Goal: Information Seeking & Learning: Understand process/instructions

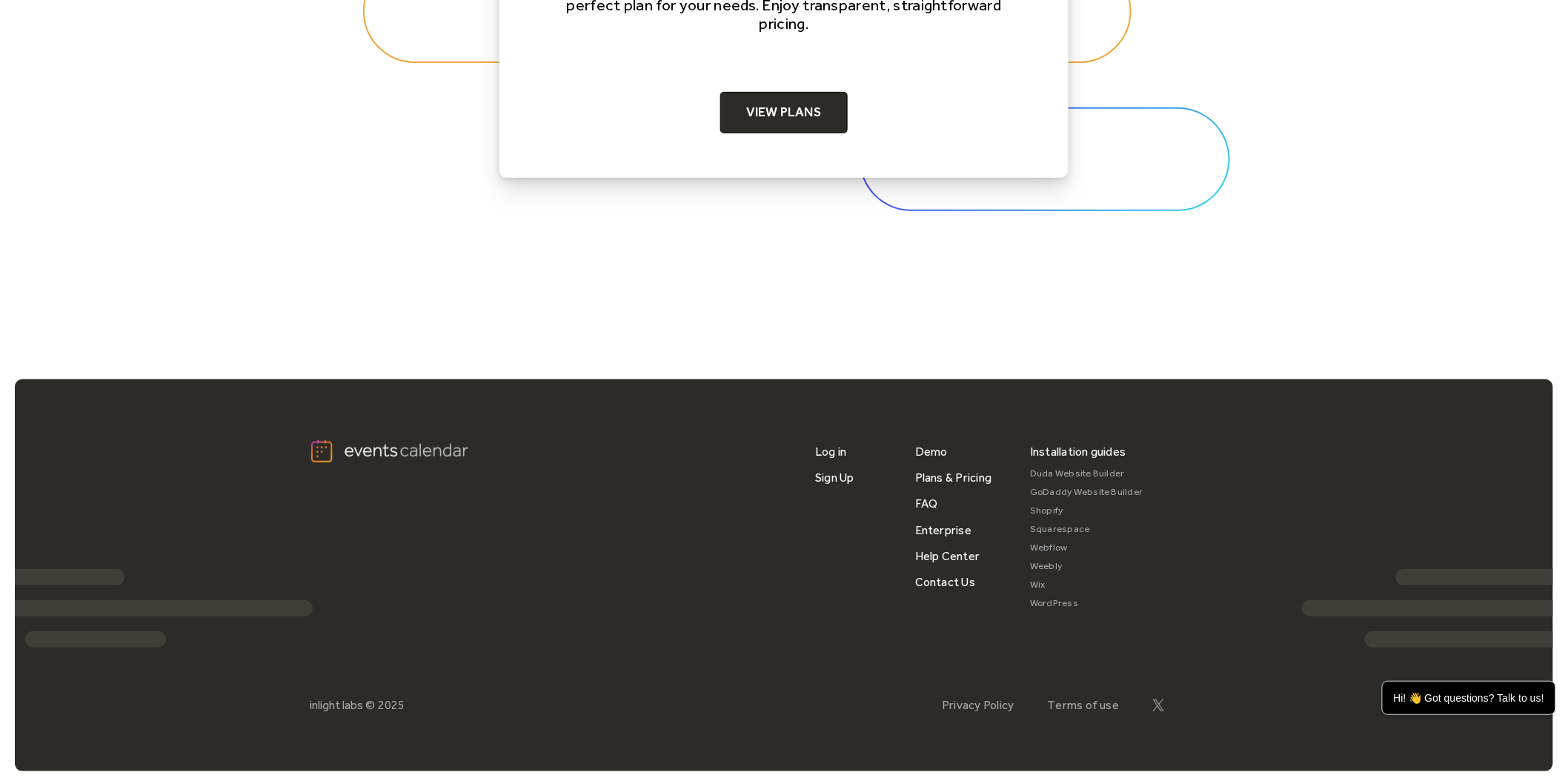
scroll to position [4921, 0]
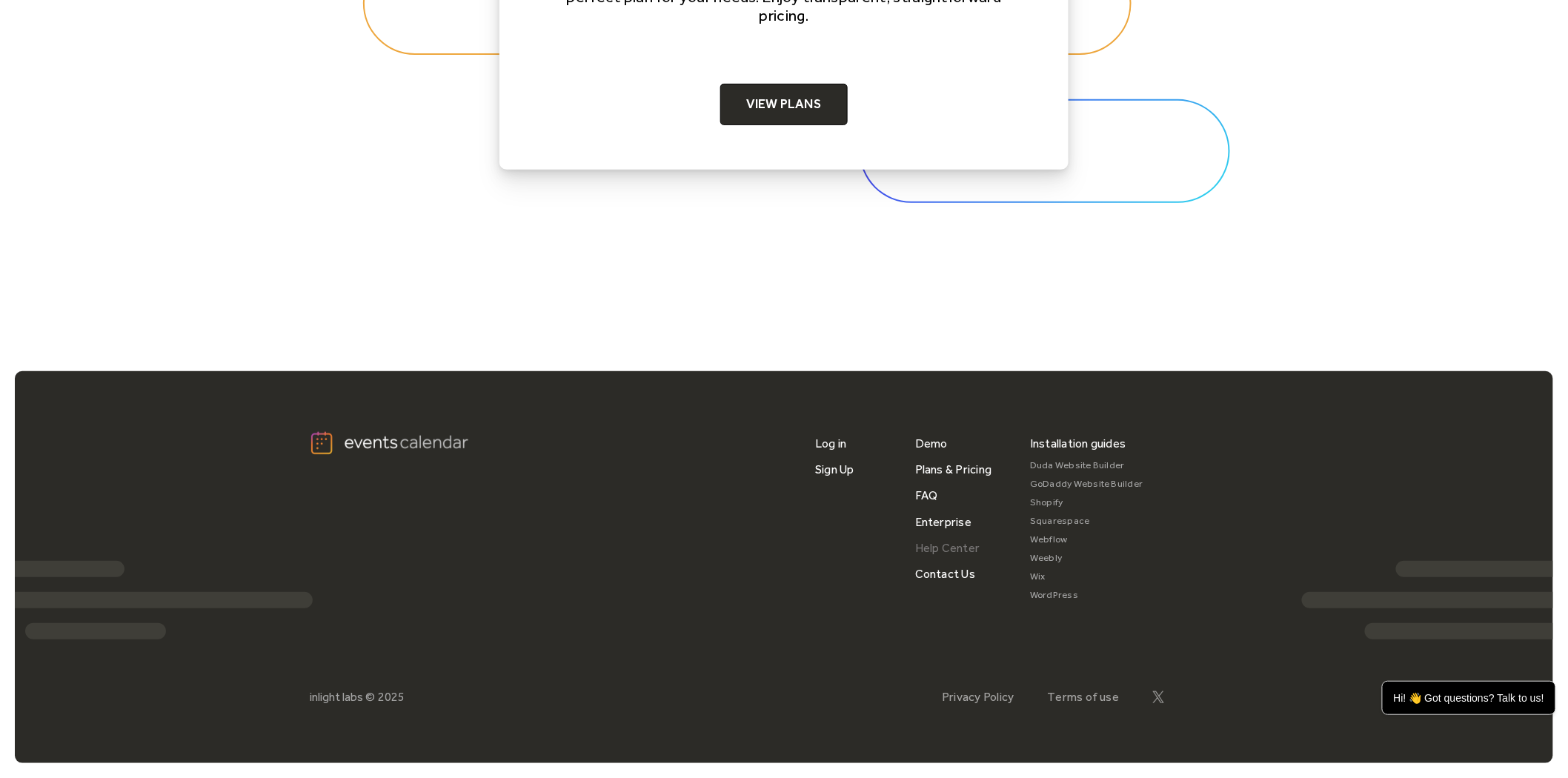
click at [947, 546] on link "Help Center" at bounding box center [948, 548] width 65 height 26
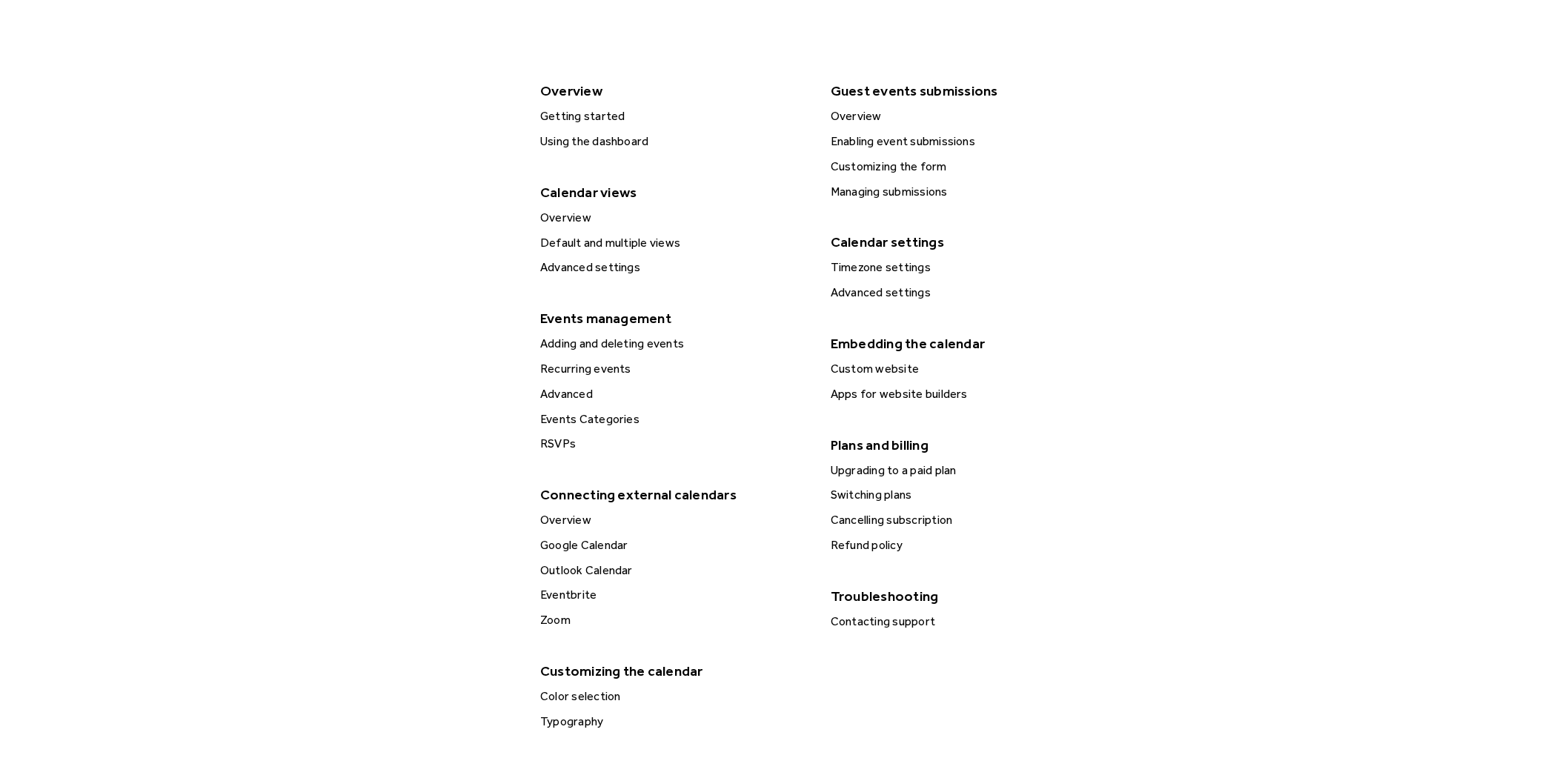
scroll to position [329, 0]
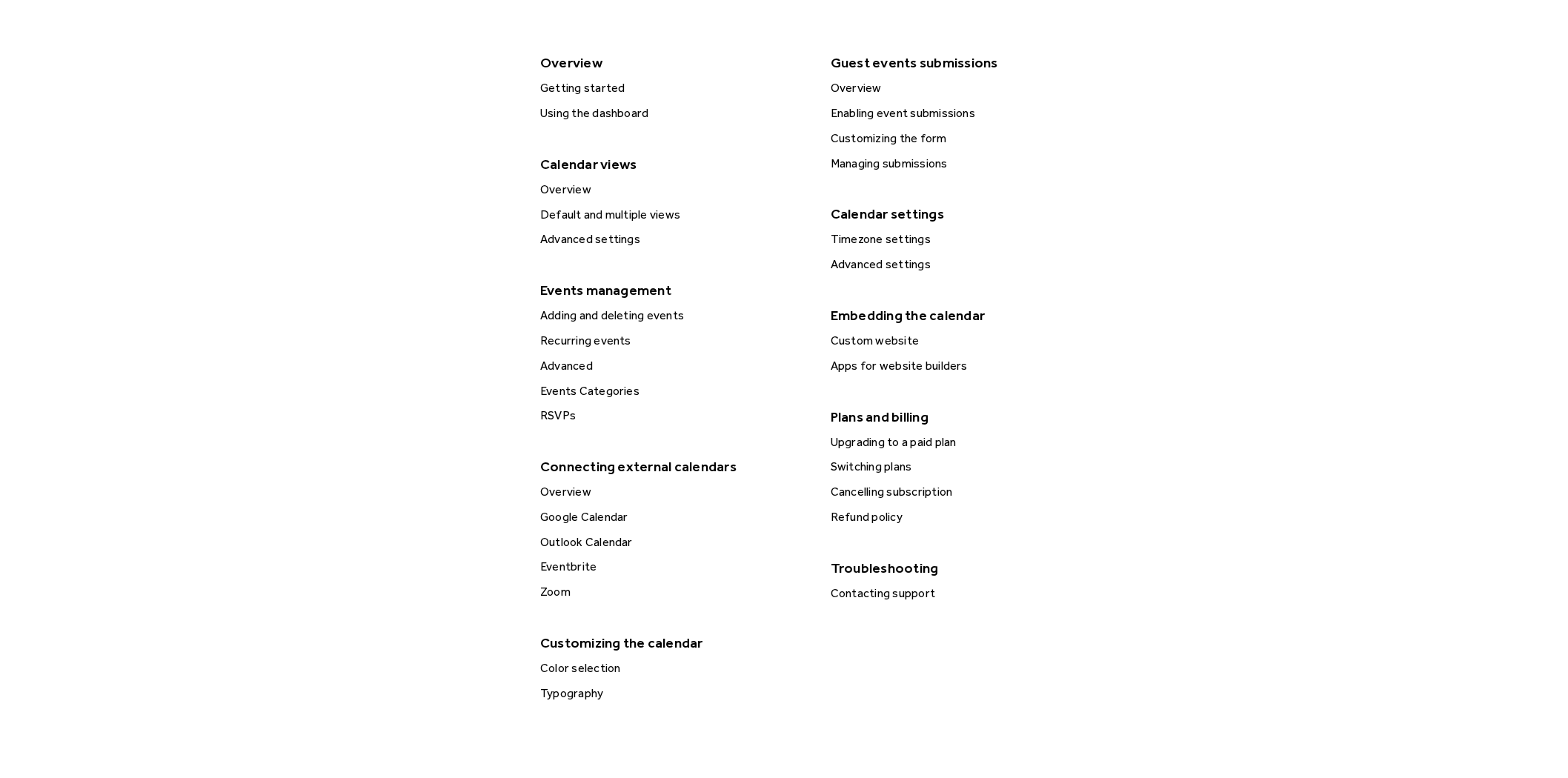
click at [888, 342] on div "Custom website" at bounding box center [964, 341] width 277 height 19
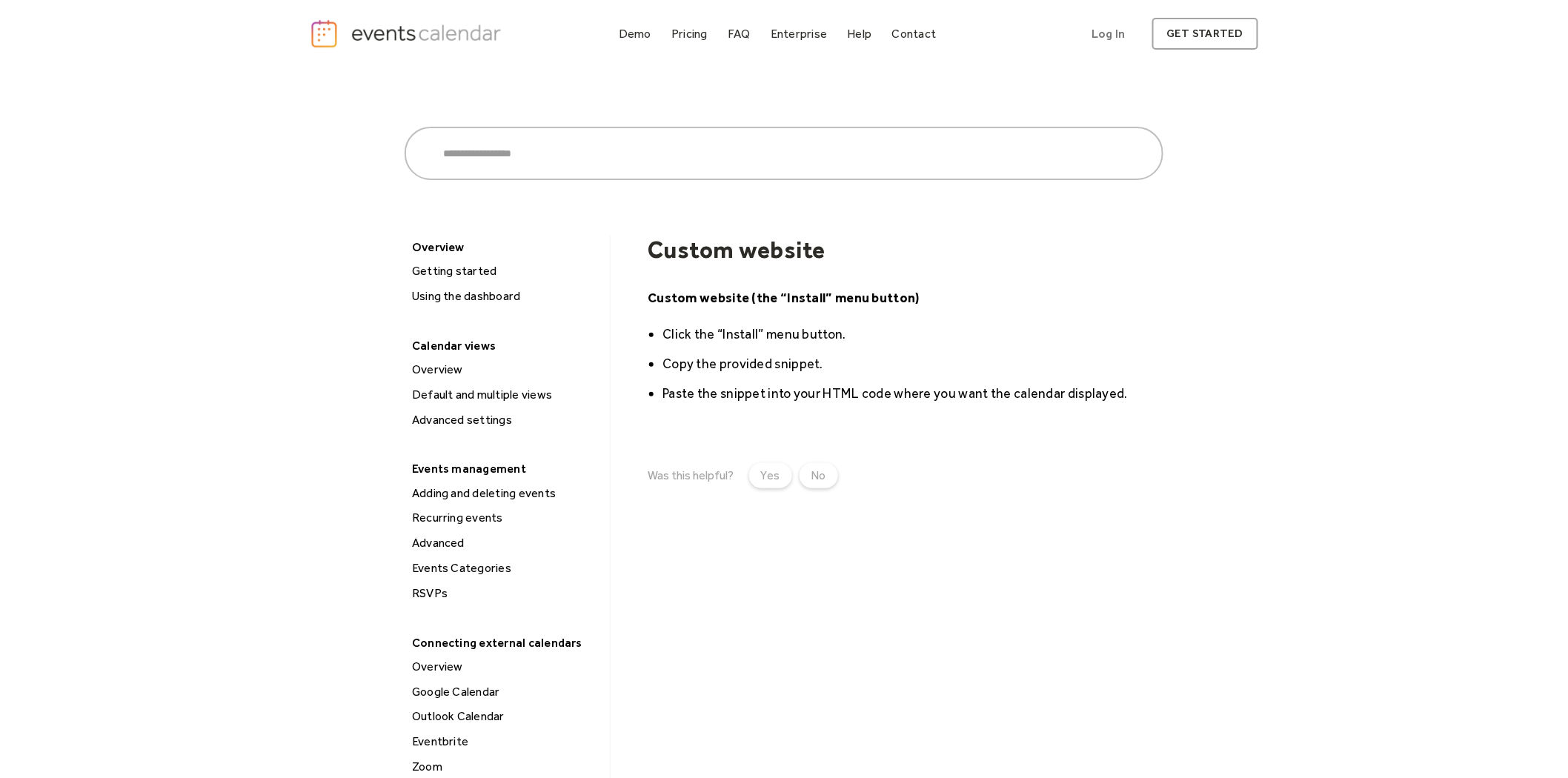
click at [473, 37] on img "home" at bounding box center [408, 34] width 196 height 31
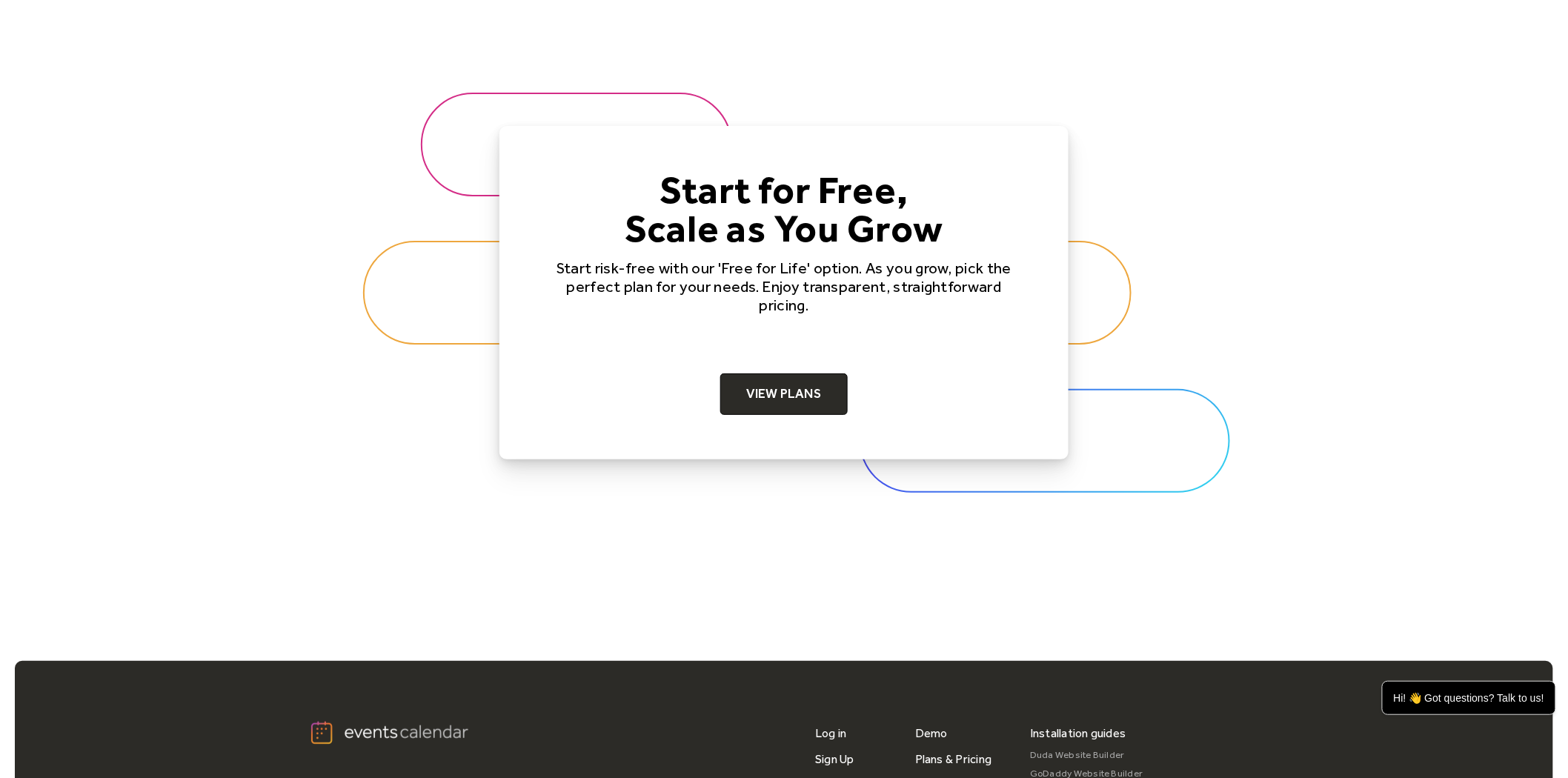
scroll to position [4921, 0]
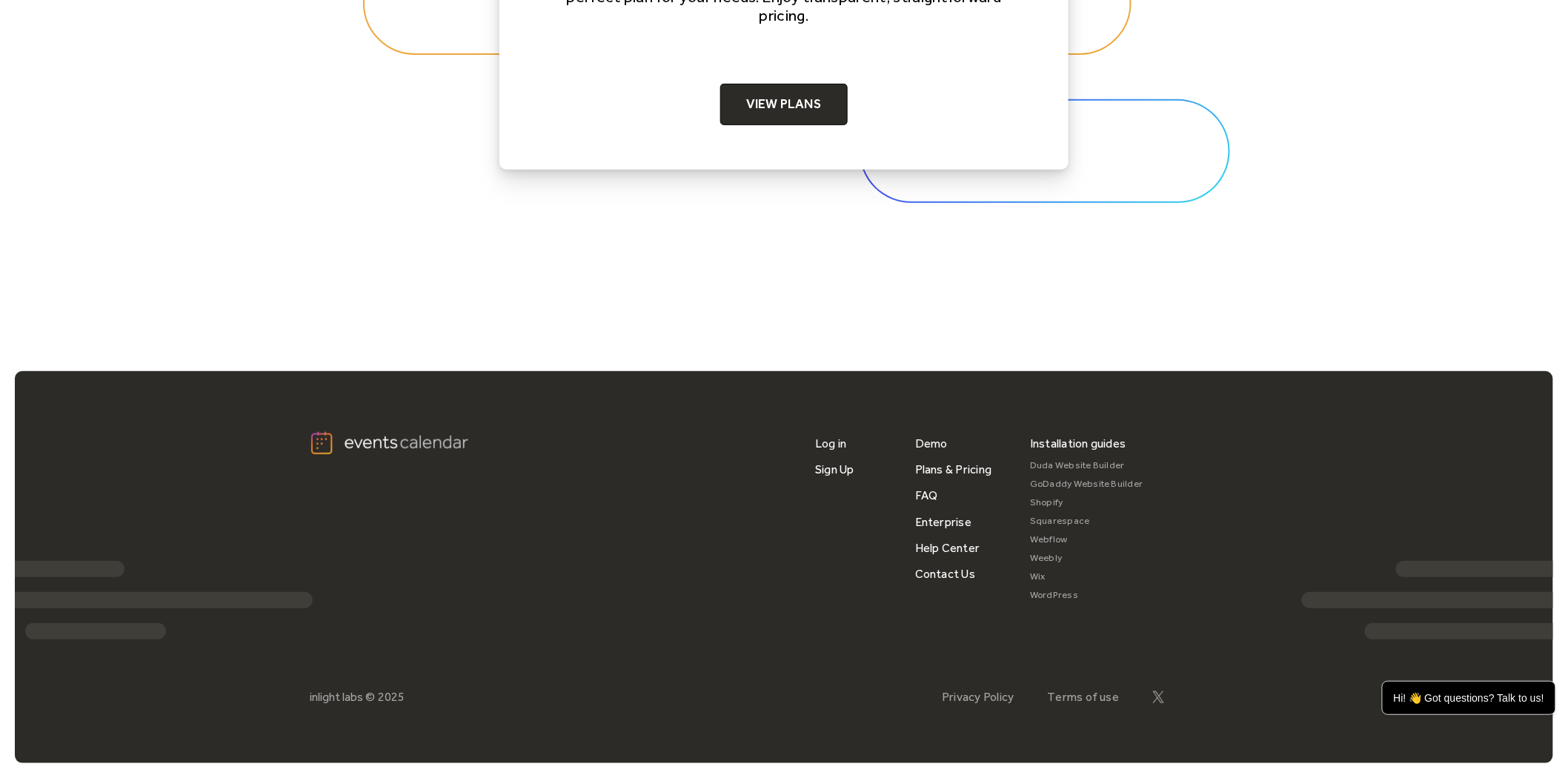
click at [1068, 523] on link "Squarespace" at bounding box center [1087, 521] width 113 height 18
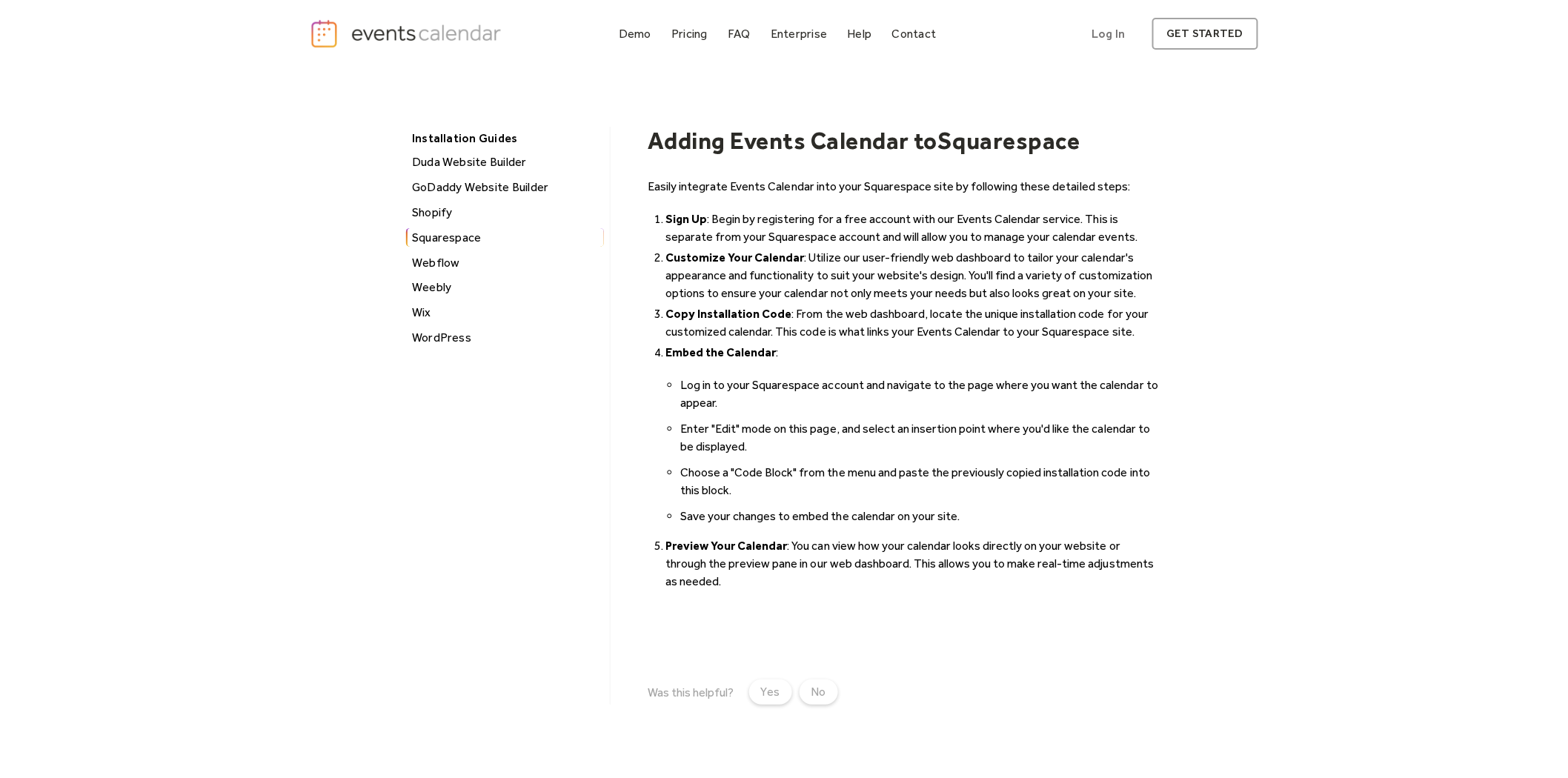
click at [619, 342] on div "Installation Guides Duda Website Builder GoDaddy Website Builder Shopify Square…" at bounding box center [784, 415] width 759 height 578
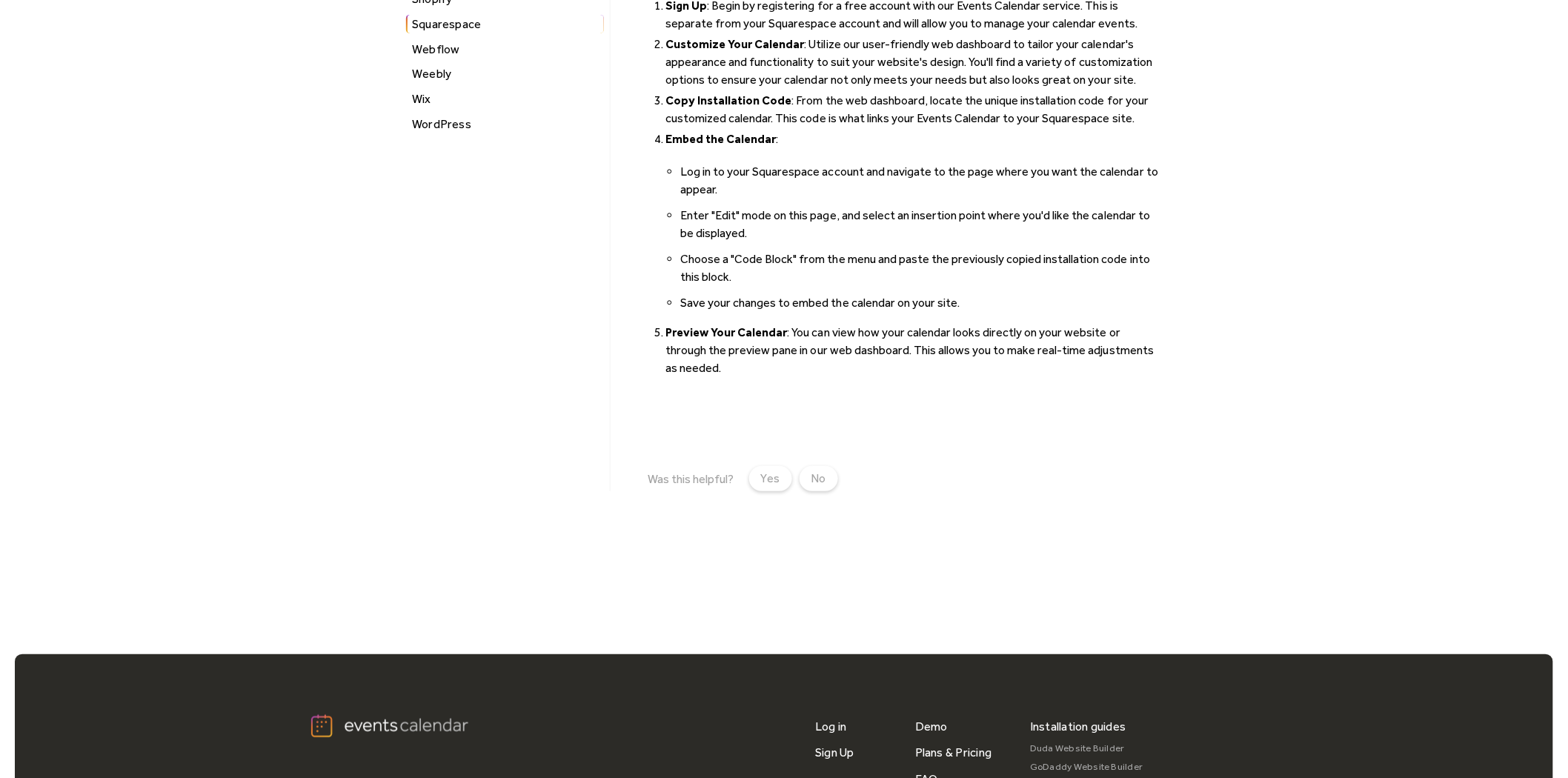
scroll to position [412, 0]
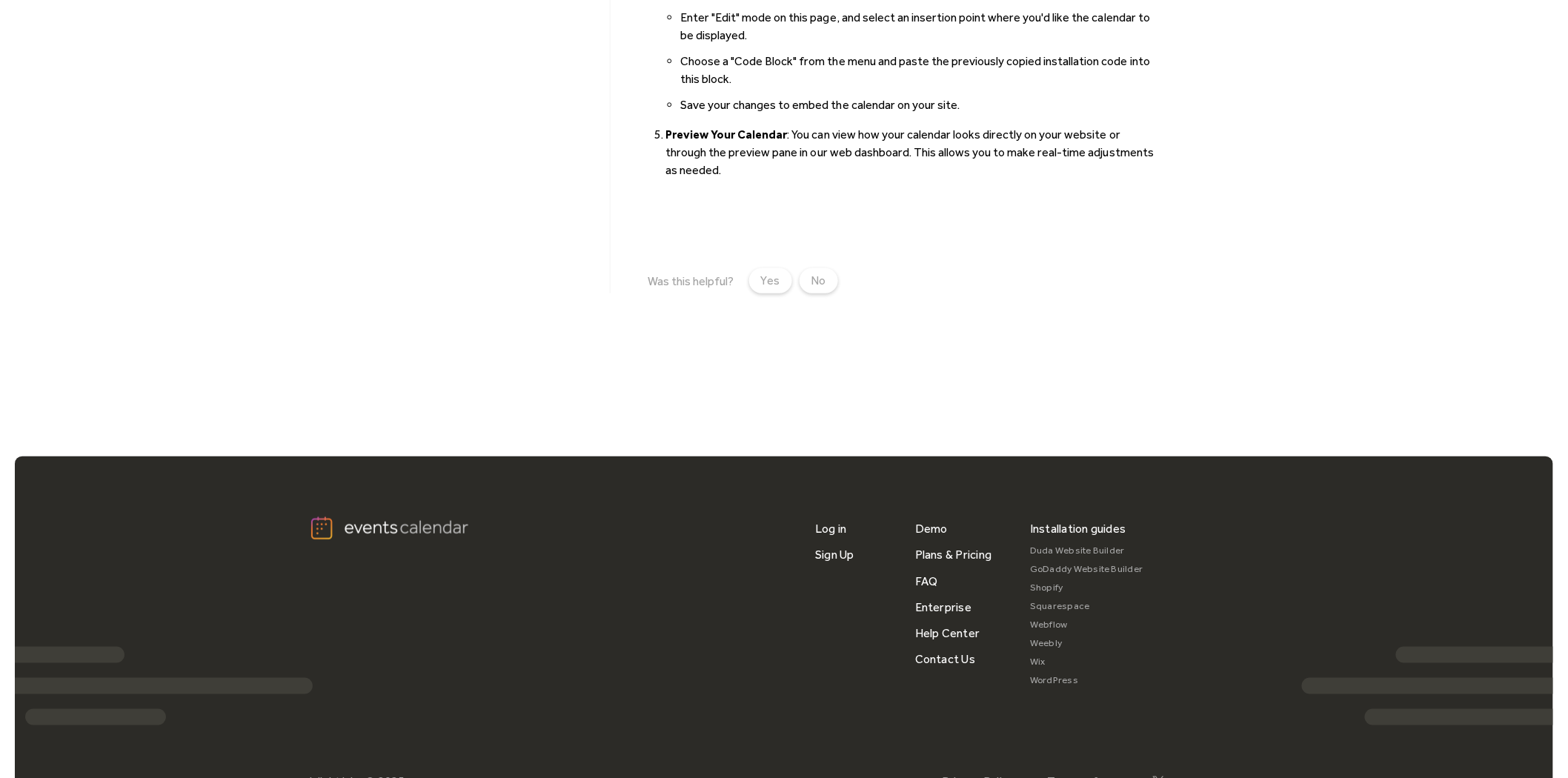
click at [1041, 655] on link "Wix" at bounding box center [1087, 662] width 113 height 18
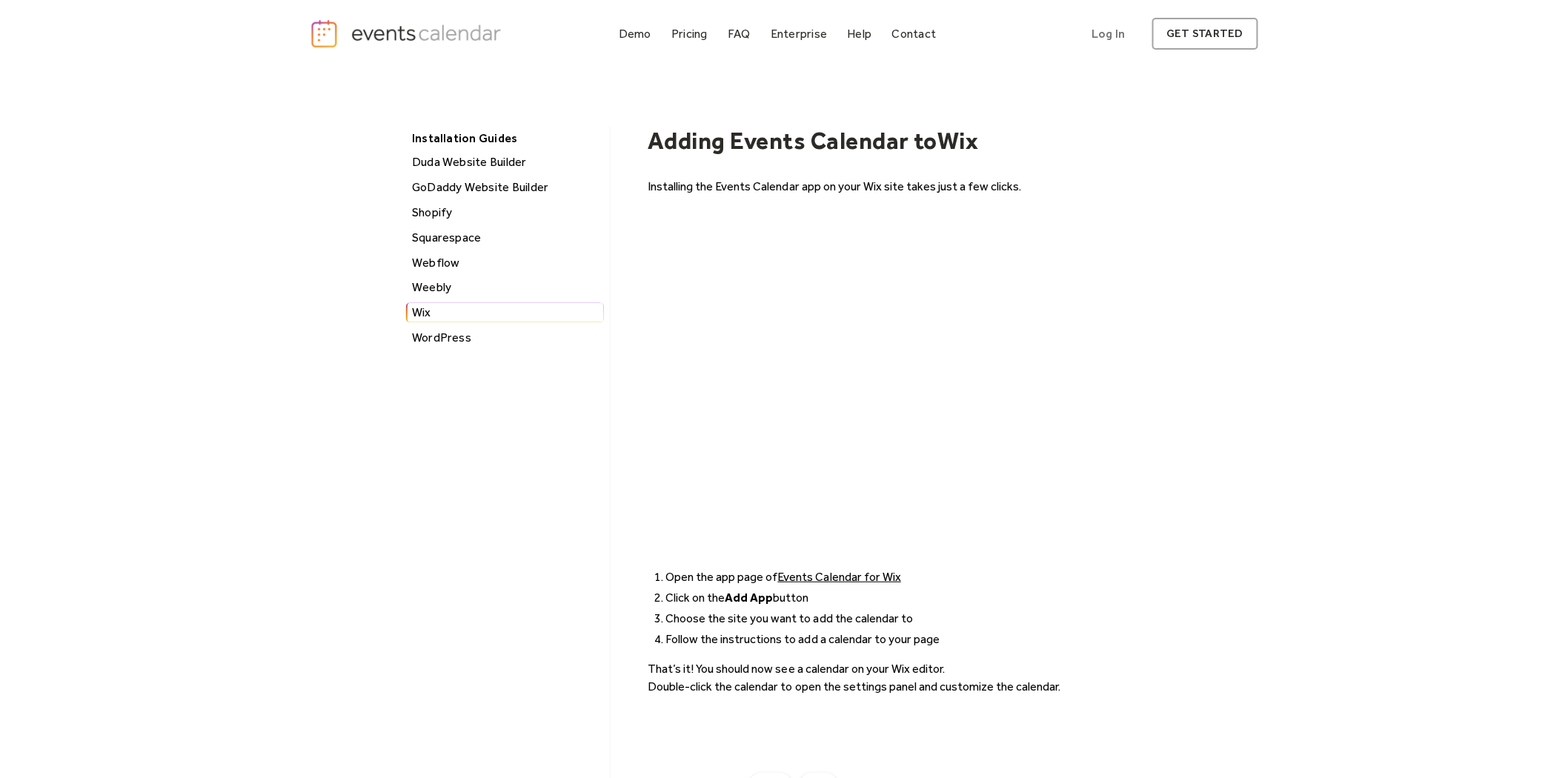
click at [585, 383] on div "Installation Guides [PERSON_NAME] Website Builder GoDaddy Website Builder Shopi…" at bounding box center [507, 462] width 206 height 672
click at [418, 234] on div "Squarespace" at bounding box center [505, 238] width 197 height 19
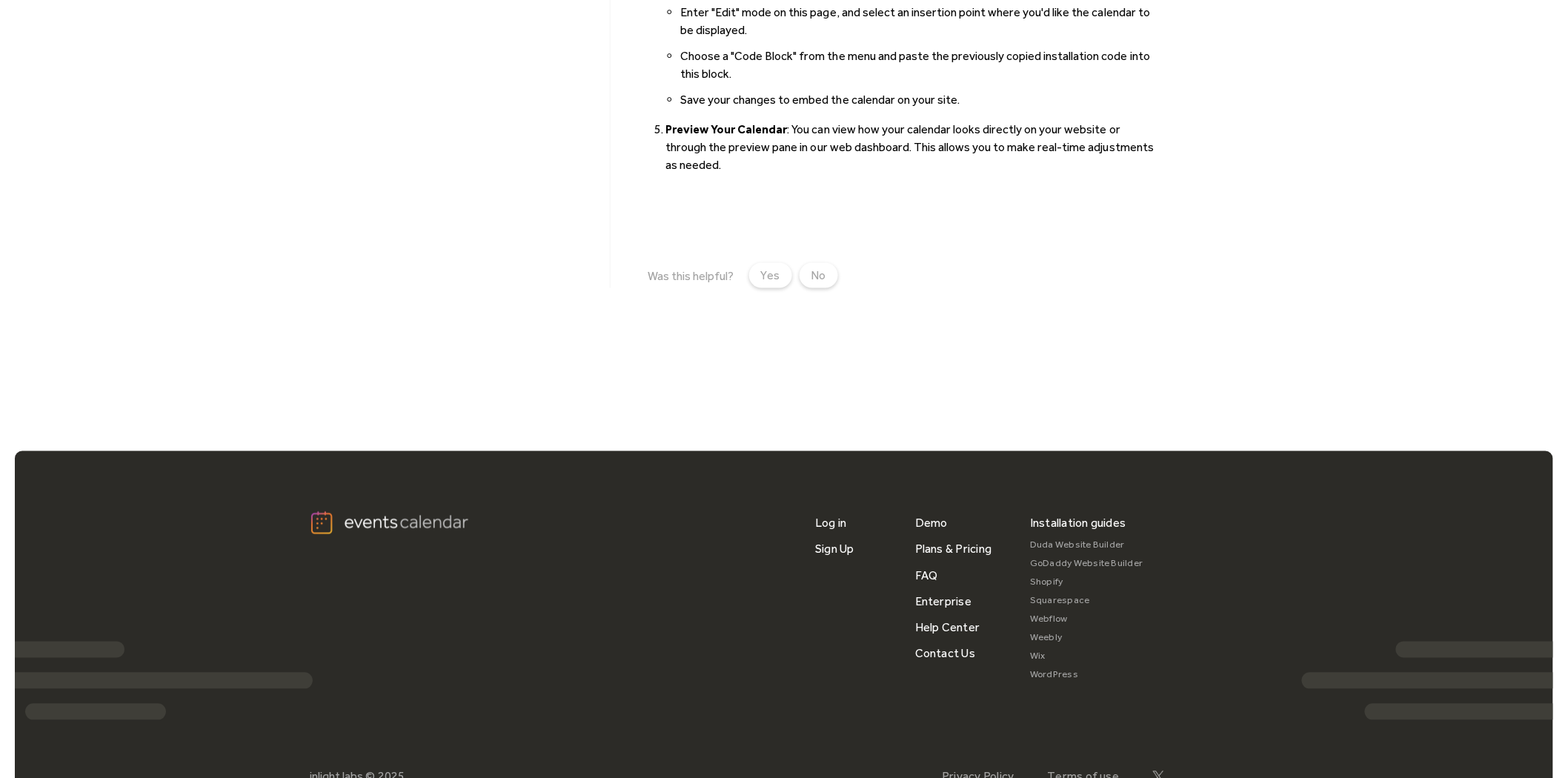
scroll to position [891, 0]
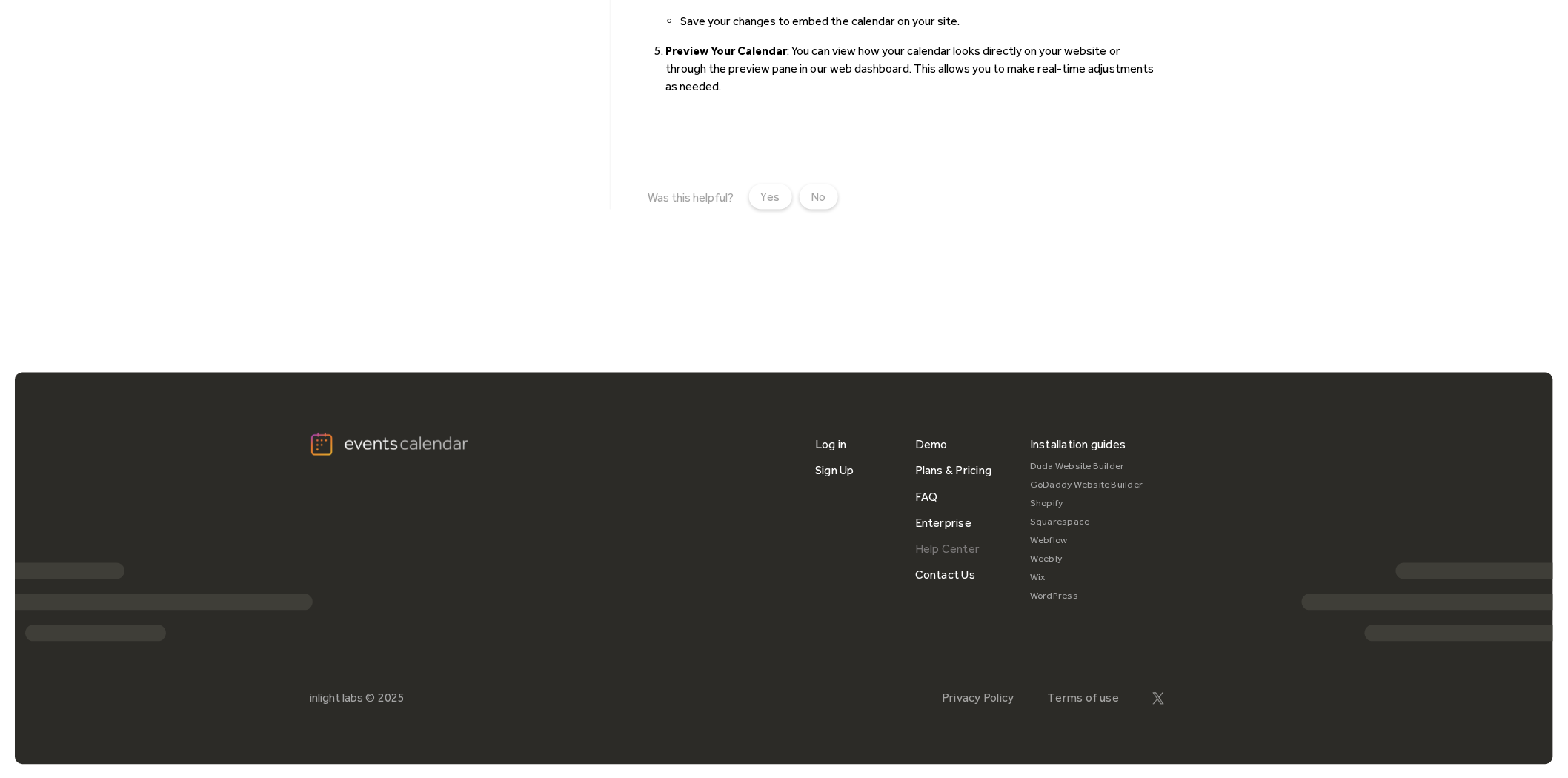
click at [943, 544] on link "Help Center" at bounding box center [948, 549] width 65 height 26
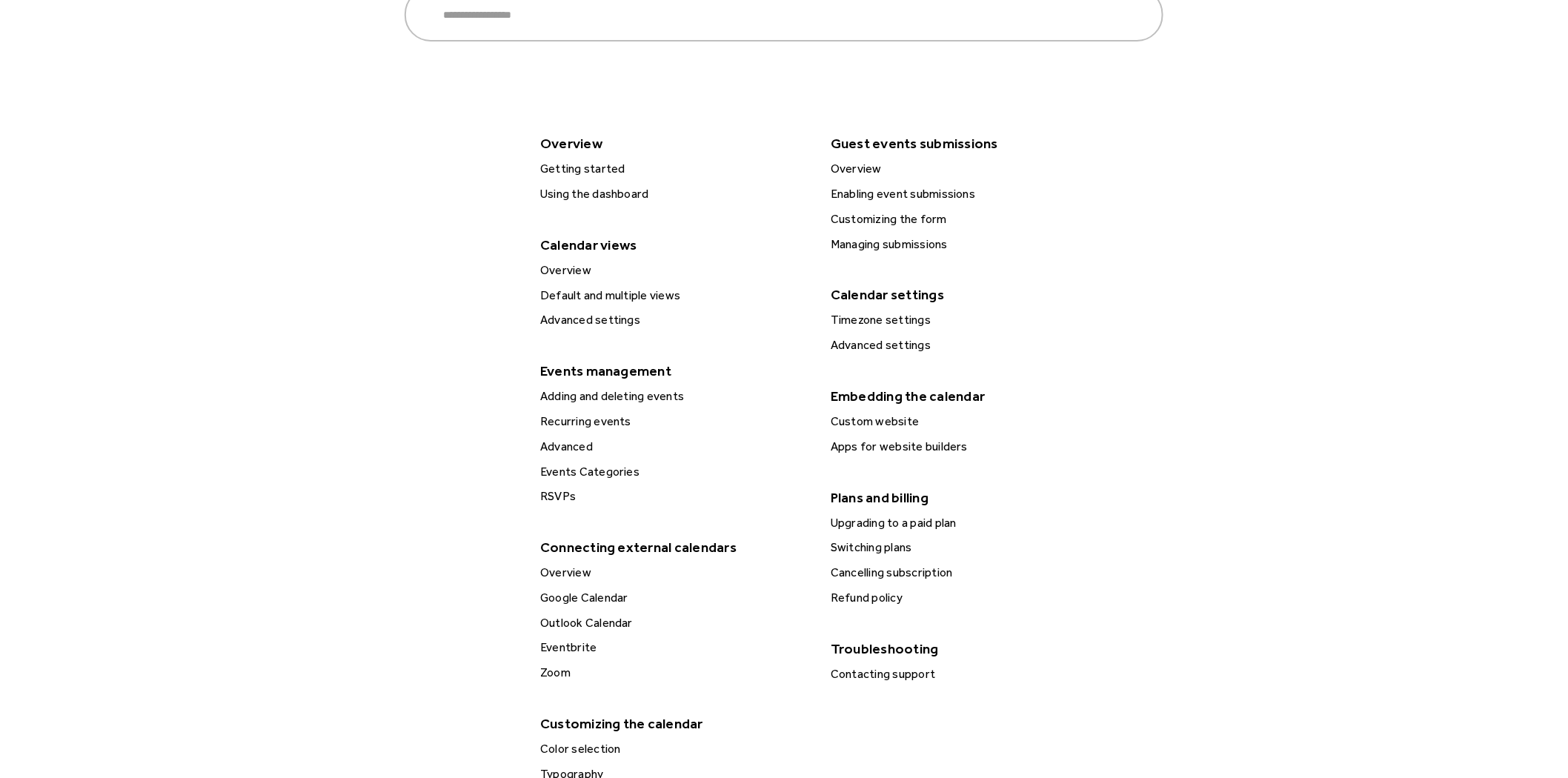
scroll to position [247, 0]
click at [864, 431] on div "Custom website" at bounding box center [964, 423] width 277 height 19
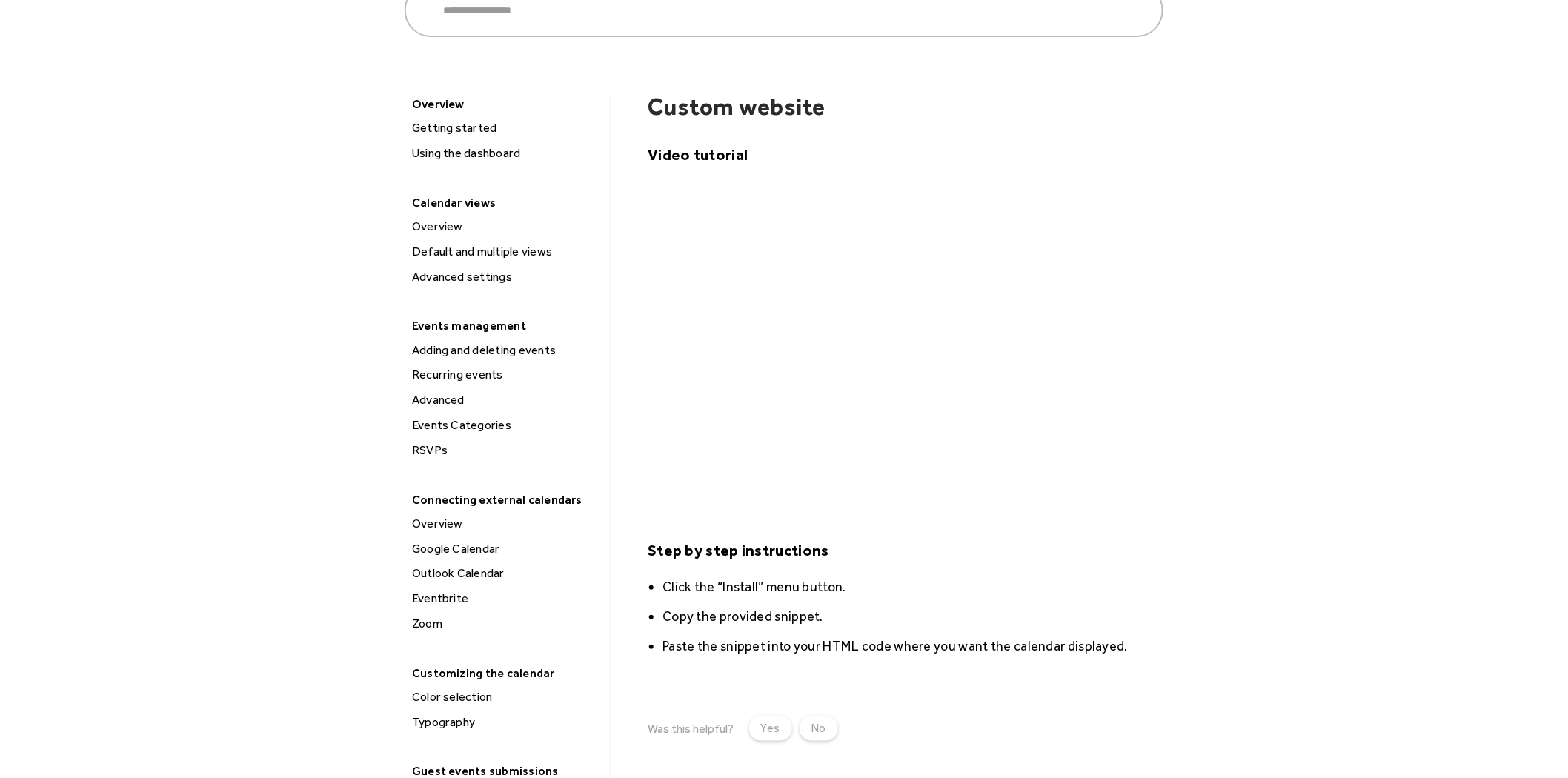
scroll to position [165, 0]
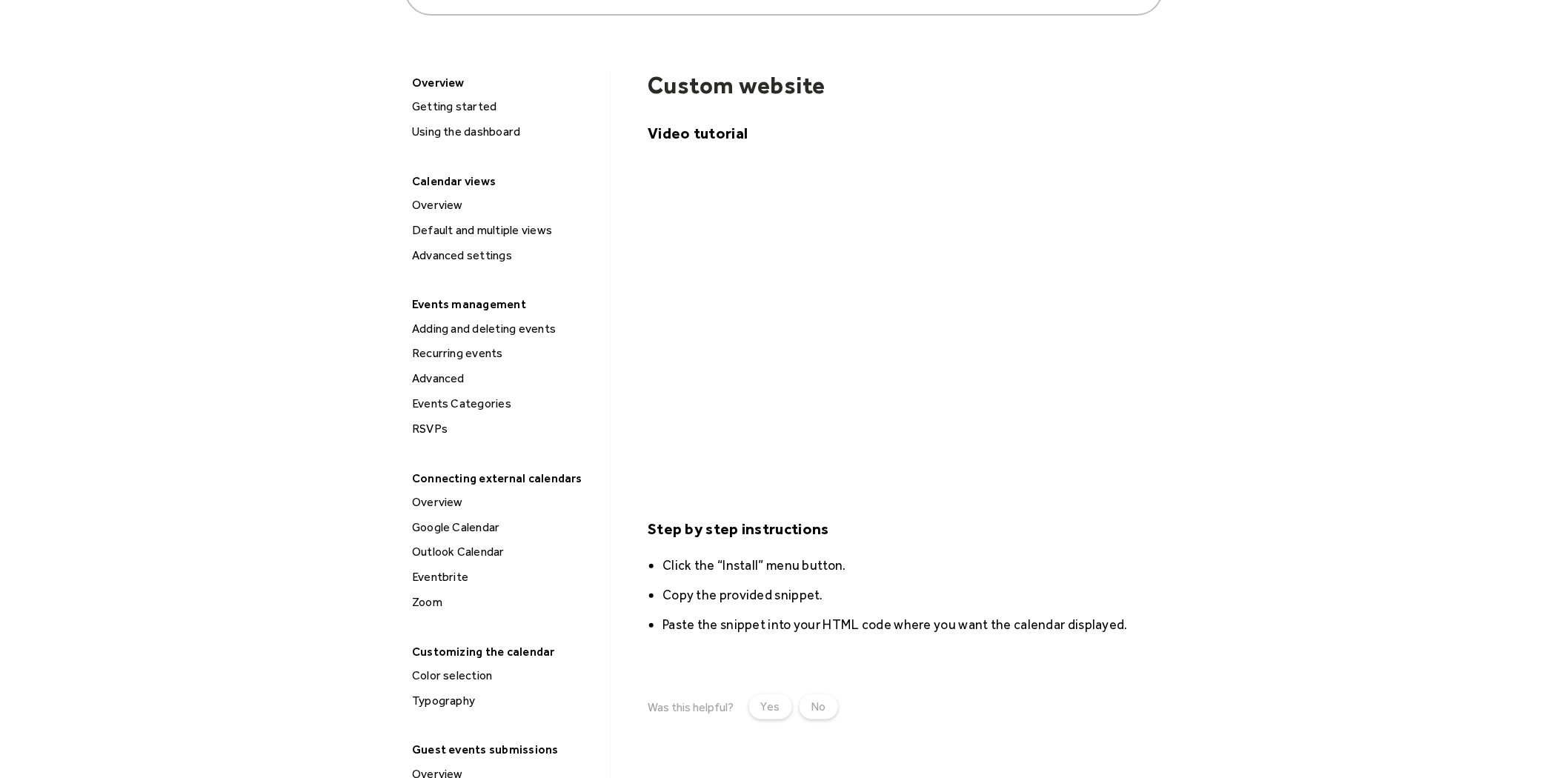
click at [1231, 382] on div "Search ****** Bigcommerce Squarespace Weebly WordPress Shopify Wix Overview Get…" at bounding box center [784, 626] width 948 height 1447
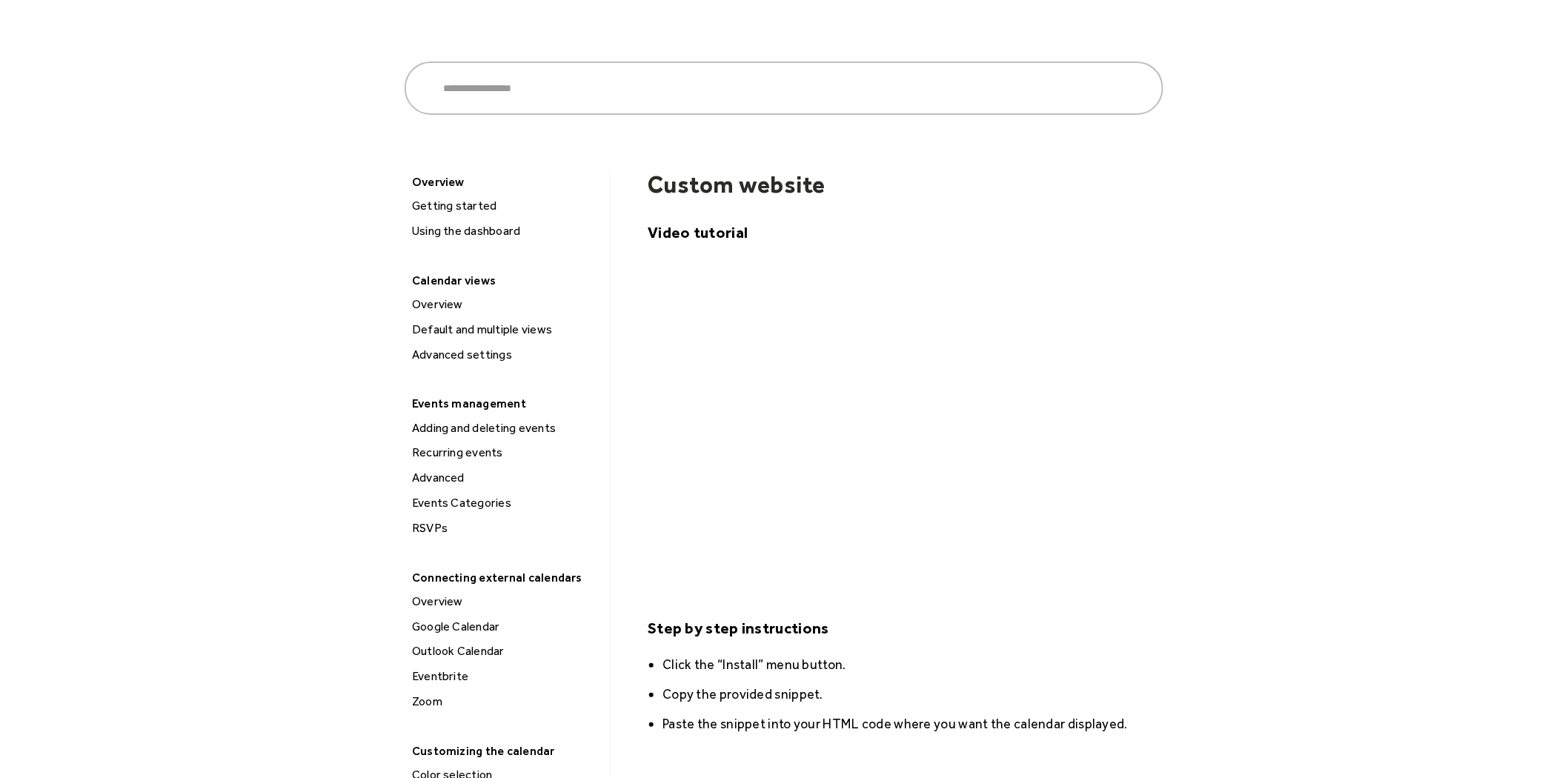
scroll to position [0, 0]
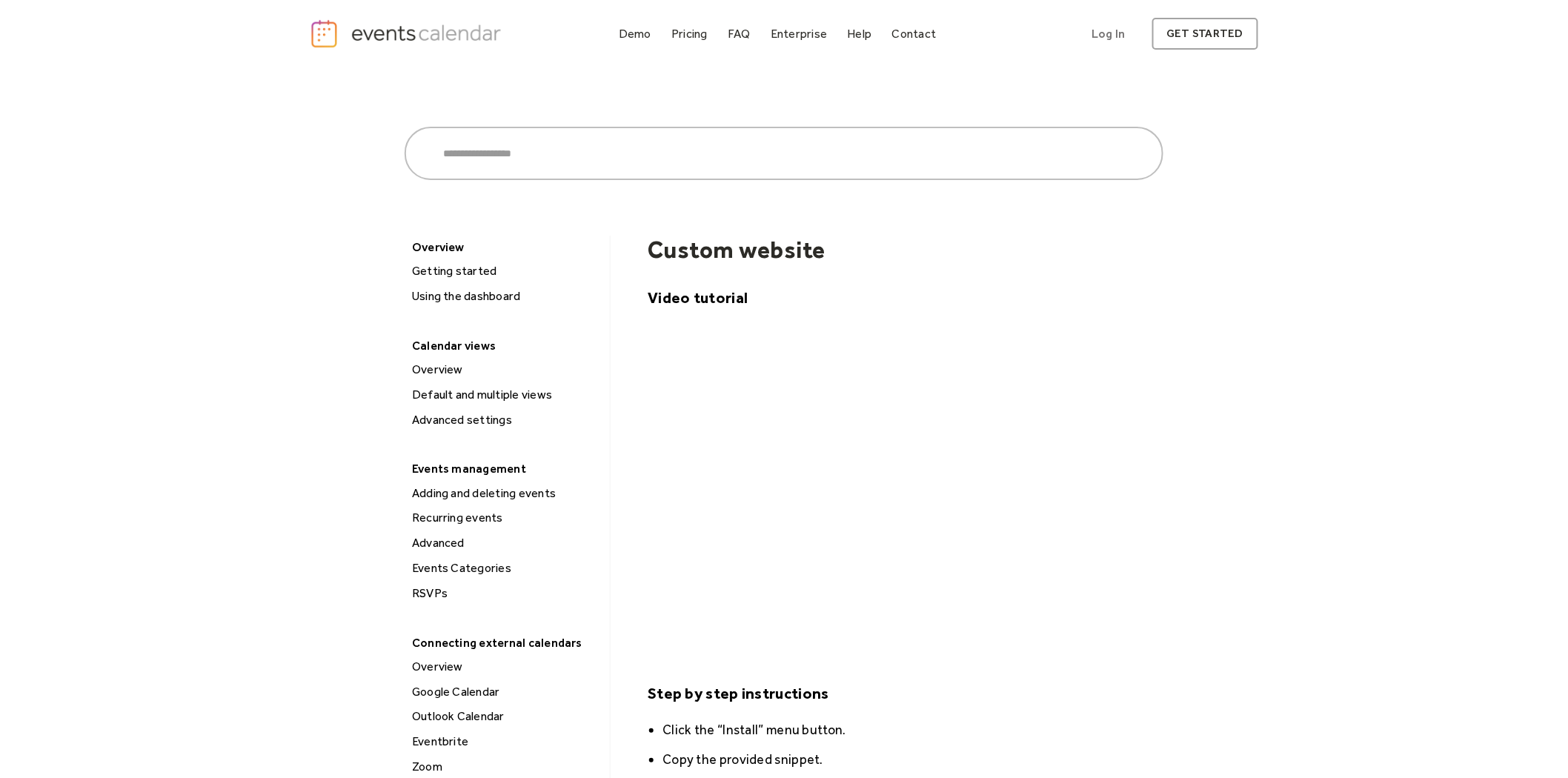
click at [343, 289] on div "Search ****** Bigcommerce Squarespace Weebly WordPress Shopify Wix Overview Get…" at bounding box center [784, 790] width 948 height 1447
click at [225, 487] on div "Search ****** Bigcommerce Squarespace Weebly WordPress Shopify Wix Overview Get…" at bounding box center [784, 790] width 1568 height 1447
